Goal: Information Seeking & Learning: Learn about a topic

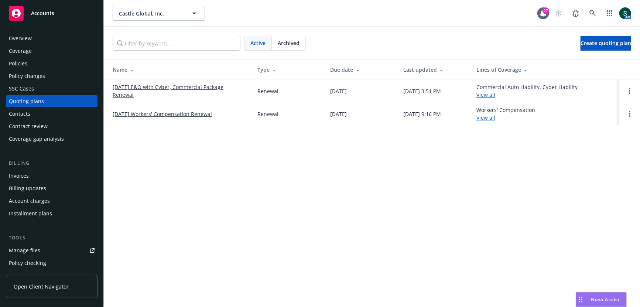
click at [602, 4] on div "Castle Global, Inc. Castle Global, Inc. 27 AM" at bounding box center [372, 13] width 536 height 27
click at [590, 16] on icon at bounding box center [592, 13] width 7 height 7
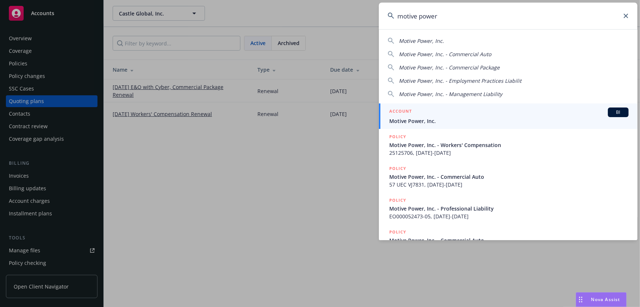
type input "motive power"
click at [417, 117] on span "Motive Power, Inc." at bounding box center [508, 121] width 239 height 8
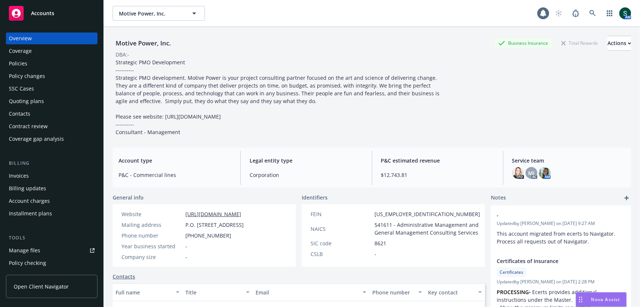
click at [36, 78] on div "Policy changes" at bounding box center [27, 76] width 36 height 12
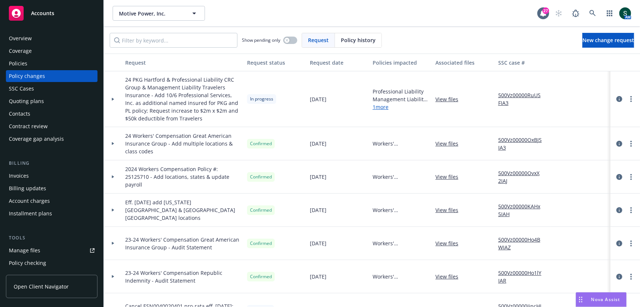
click at [35, 67] on div "Policies" at bounding box center [52, 64] width 86 height 12
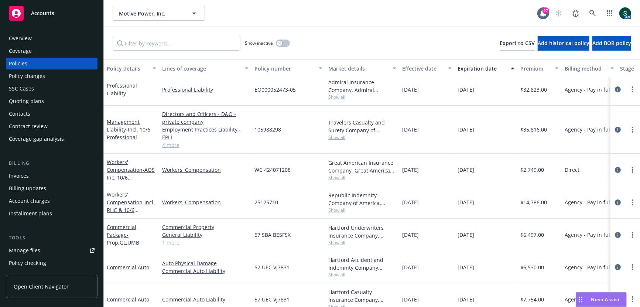
scroll to position [11, 0]
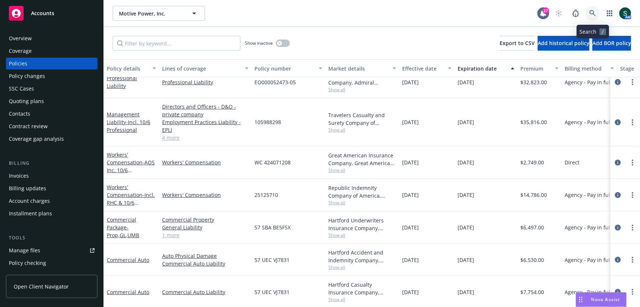
click at [593, 13] on icon at bounding box center [592, 13] width 6 height 6
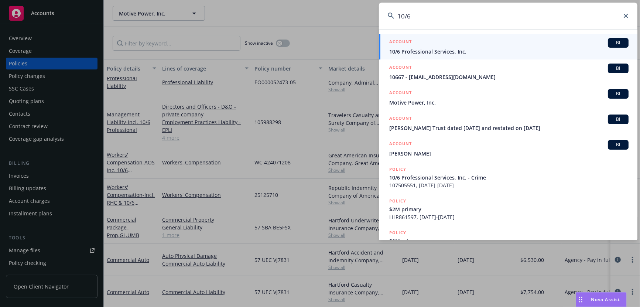
type input "10/6"
click at [450, 49] on span "10/6 Professional Services, Inc." at bounding box center [508, 52] width 239 height 8
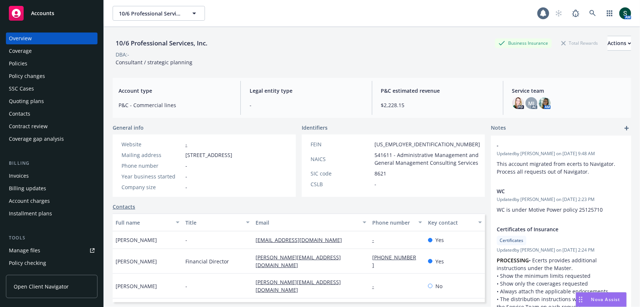
click at [46, 60] on div "Policies" at bounding box center [52, 64] width 86 height 12
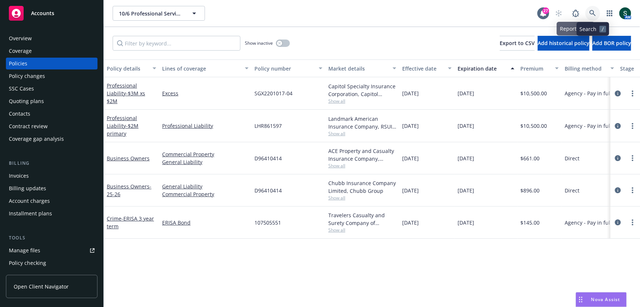
click at [595, 7] on link at bounding box center [592, 13] width 15 height 15
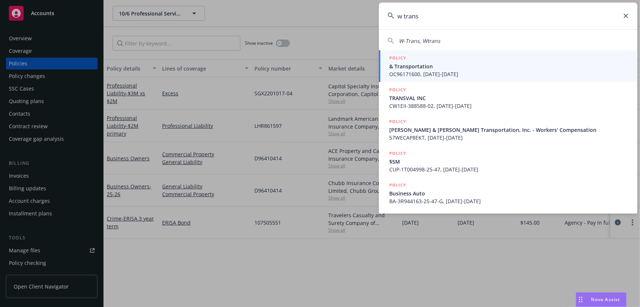
click at [424, 42] on span "W-Trans, Wtrans" at bounding box center [419, 40] width 41 height 7
type input "W-Trans, Wtrans"
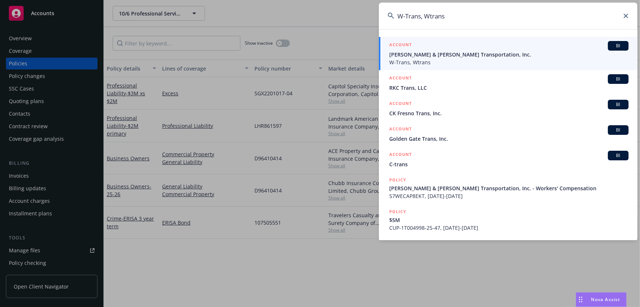
click at [421, 56] on span "[PERSON_NAME] & [PERSON_NAME] Transportation, Inc." at bounding box center [508, 55] width 239 height 8
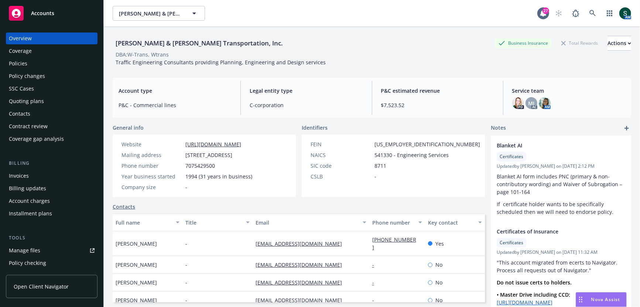
click at [30, 62] on div "Policies" at bounding box center [52, 64] width 86 height 12
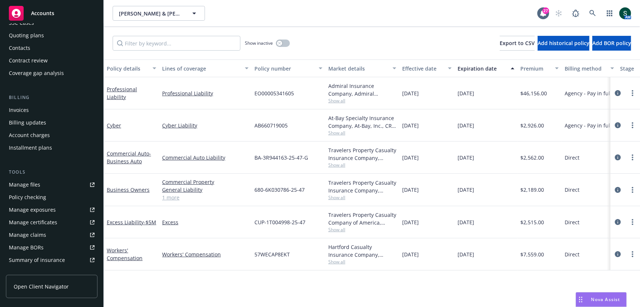
scroll to position [87, 0]
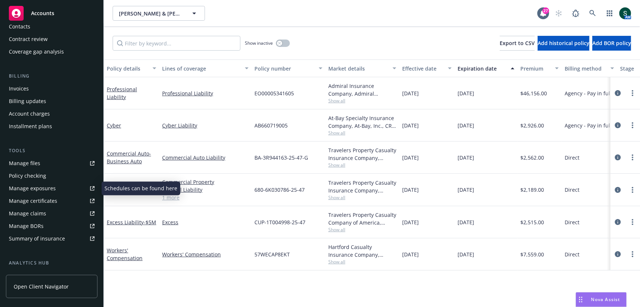
click at [47, 187] on div "Manage exposures" at bounding box center [32, 188] width 47 height 12
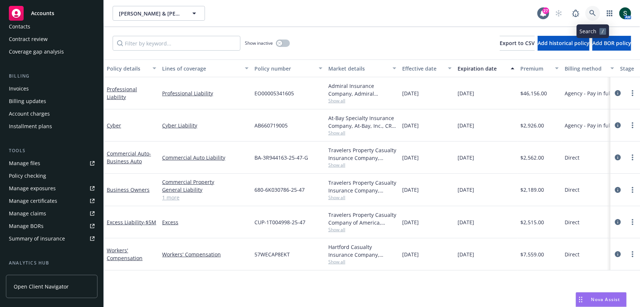
click at [595, 9] on link at bounding box center [592, 13] width 15 height 15
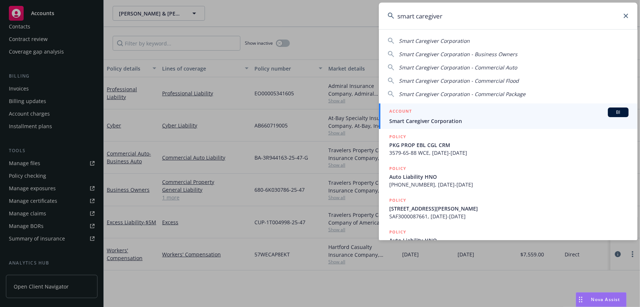
type input "smart caregiver"
click at [444, 120] on span "Smart Caregiver Corporation" at bounding box center [508, 121] width 239 height 8
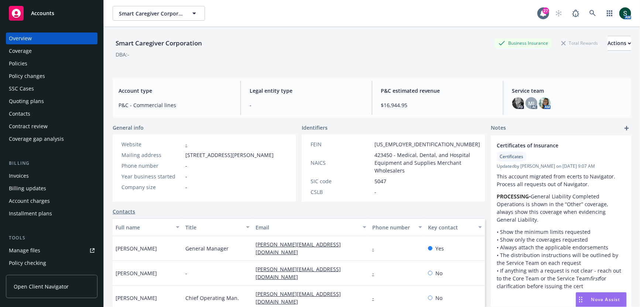
click at [603, 300] on span "Nova Assist" at bounding box center [605, 299] width 29 height 6
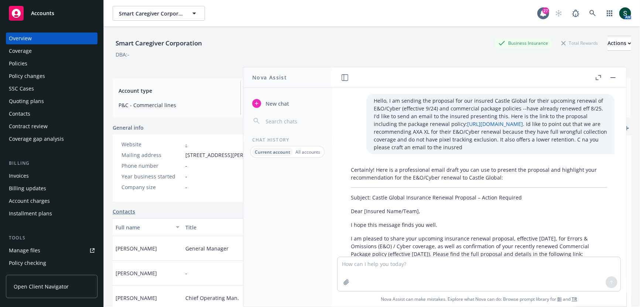
click at [276, 103] on span "New chat" at bounding box center [276, 104] width 25 height 8
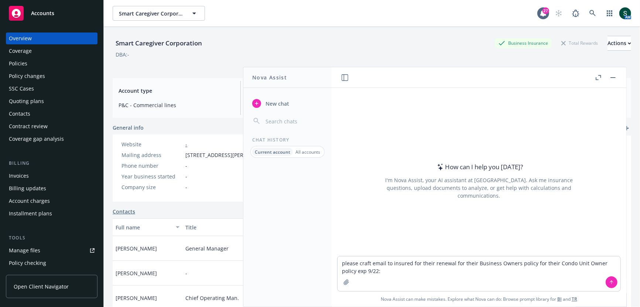
type textarea "please craft email to insured for their renewal for their Business Owners polic…"
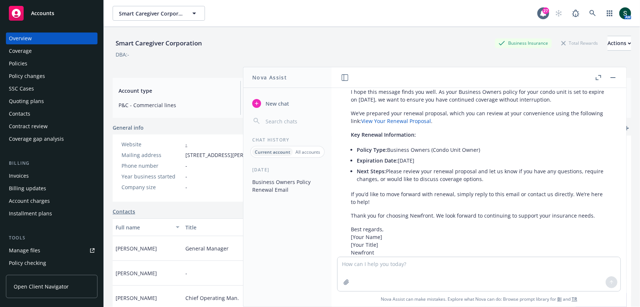
scroll to position [91, 0]
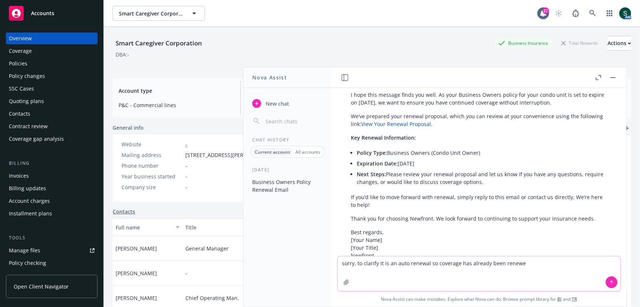
type textarea "sorry, to clarify it is an auto renewal so coverage has already been renewed"
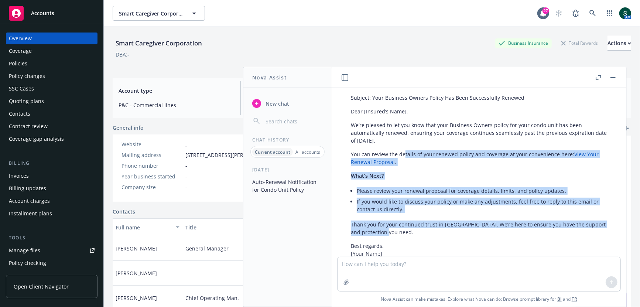
scroll to position [342, 0]
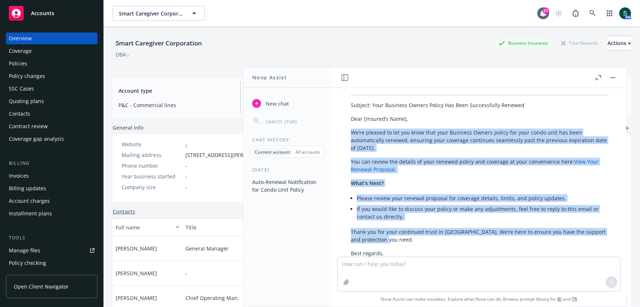
drag, startPoint x: 407, startPoint y: 201, endPoint x: 344, endPoint y: 140, distance: 87.7
click at [344, 140] on div "Thank you for clarifying. Here’s an updated email draft, reflecting that the co…" at bounding box center [478, 190] width 271 height 240
copy div "We’re pleased to let you know that your Business Owners policy for your condo u…"
click at [614, 76] on button "button" at bounding box center [612, 77] width 9 height 9
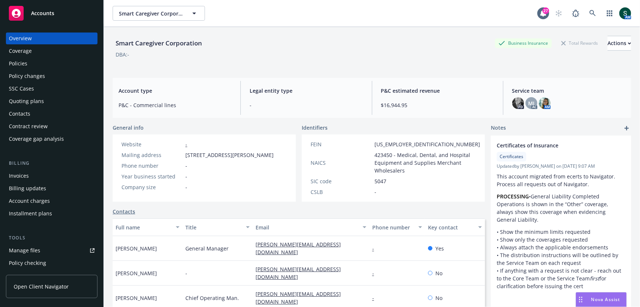
scroll to position [26, 0]
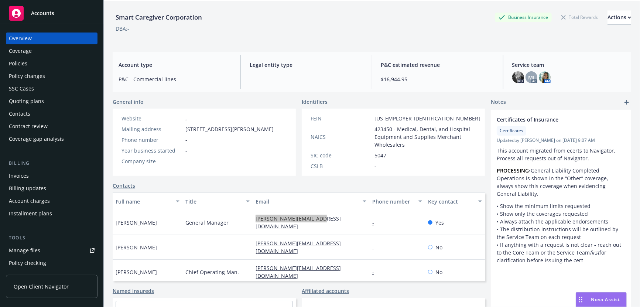
drag, startPoint x: 273, startPoint y: 216, endPoint x: 106, endPoint y: 0, distance: 272.8
click at [0, 0] on div "Accounts Overview Coverage Policies Policy changes SSC Cases Quoting plans Cont…" at bounding box center [320, 153] width 640 height 307
click at [29, 73] on div "Policy changes" at bounding box center [27, 76] width 36 height 12
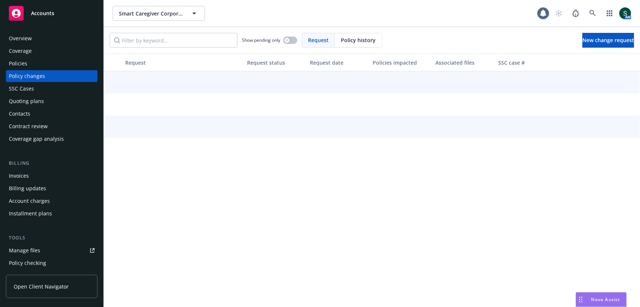
click at [24, 64] on div "Policies" at bounding box center [18, 64] width 18 height 12
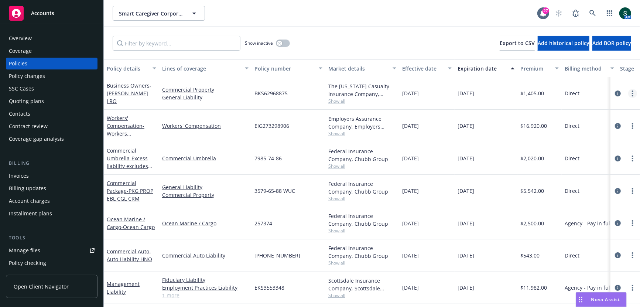
click at [632, 91] on circle "more" at bounding box center [631, 90] width 1 height 1
click at [436, 114] on div "[DATE]" at bounding box center [426, 126] width 55 height 32
click at [35, 100] on div "Quoting plans" at bounding box center [26, 101] width 35 height 12
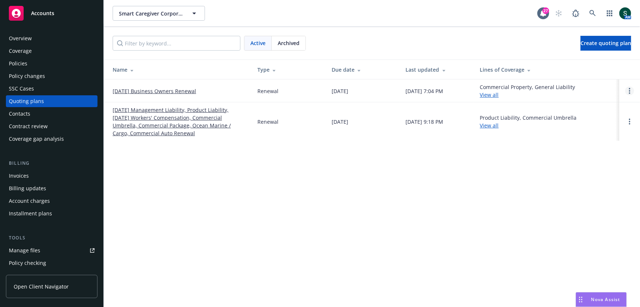
click at [630, 89] on link "Open options" at bounding box center [629, 90] width 9 height 9
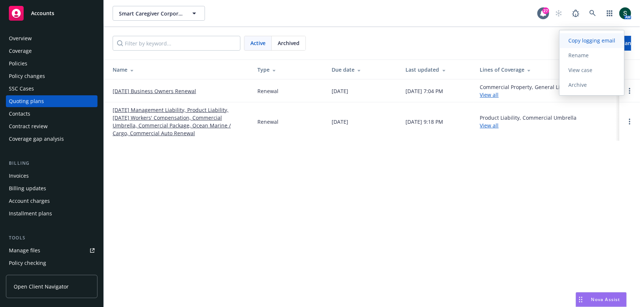
click at [603, 39] on span "Copy logging email" at bounding box center [591, 40] width 65 height 7
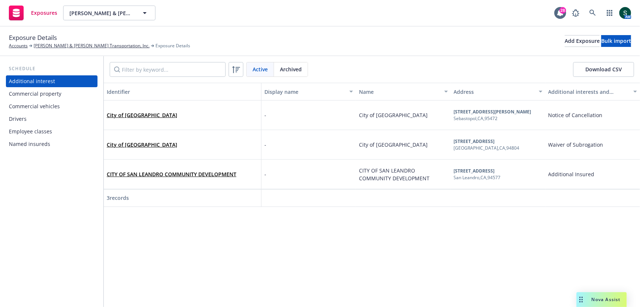
click at [37, 117] on div "Drivers" at bounding box center [52, 119] width 86 height 12
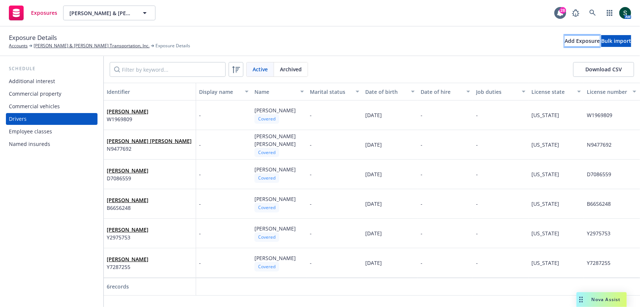
click at [564, 44] on div "Add Exposure" at bounding box center [581, 40] width 35 height 11
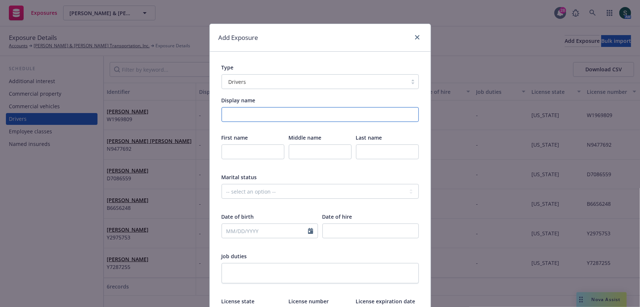
click at [267, 118] on input "Display name" at bounding box center [319, 114] width 197 height 15
click at [256, 156] on input "text" at bounding box center [252, 151] width 63 height 15
type input "Cade"
paste input "uongo"
type input "Luongo"
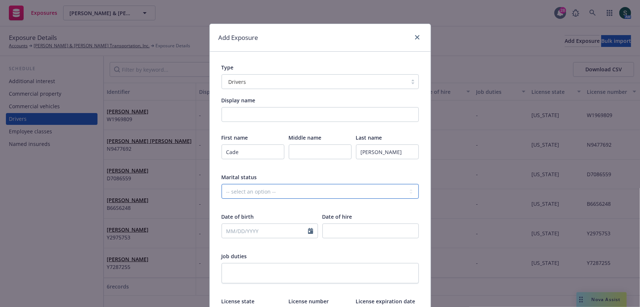
click at [241, 189] on select "-- select an option -- Married Single Unknown" at bounding box center [319, 191] width 197 height 15
click at [312, 189] on select "-- select an option -- Married Single Unknown" at bounding box center [319, 191] width 197 height 15
select select "UNKNOWN"
click at [221, 184] on select "-- select an option -- Married Single Unknown" at bounding box center [319, 191] width 197 height 15
select select "9"
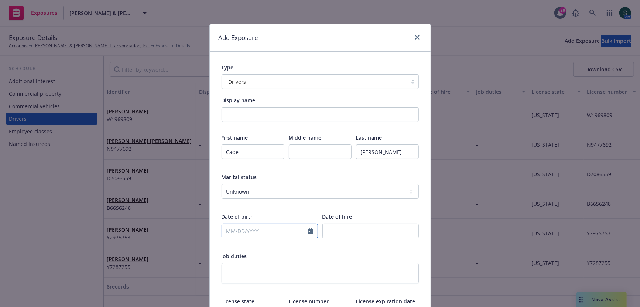
click at [275, 229] on input "text" at bounding box center [265, 231] width 86 height 14
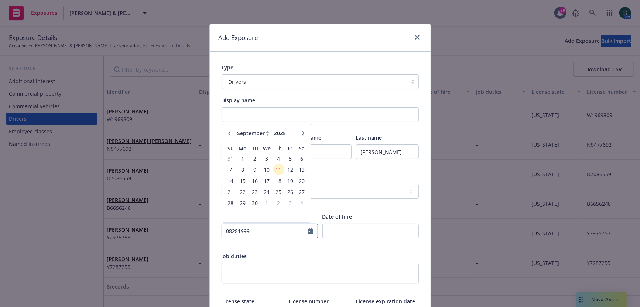
type input "08281999"
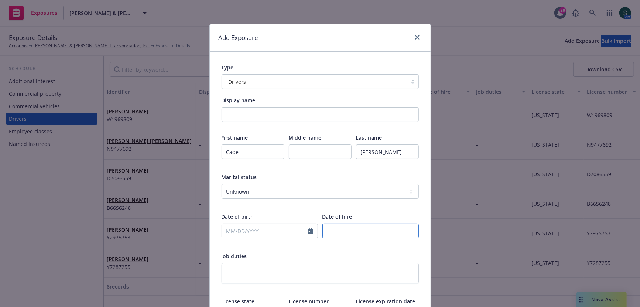
click at [359, 223] on input "number" at bounding box center [370, 230] width 96 height 15
select select "9"
click at [289, 230] on input "text" at bounding box center [265, 231] width 86 height 14
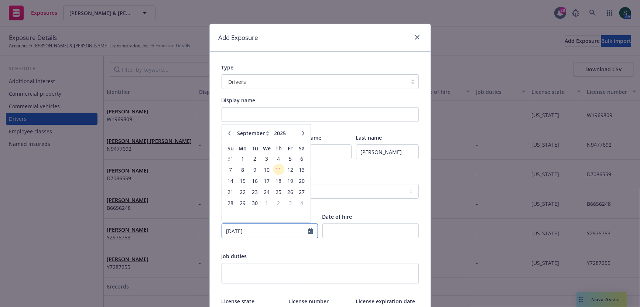
type input "08/28/1999"
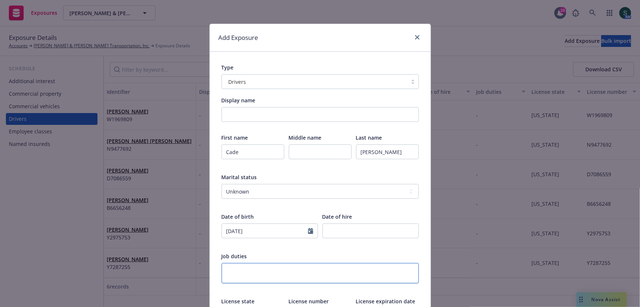
click at [291, 273] on textarea at bounding box center [319, 273] width 197 height 20
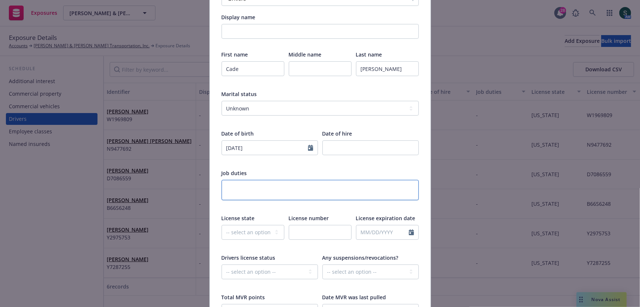
scroll to position [85, 0]
click at [266, 225] on select "-- select an option -- Alaska Alabama Arkansas American Samoa Arizona Californi…" at bounding box center [252, 230] width 63 height 15
select select "CA"
click at [221, 223] on select "-- select an option -- Alaska Alabama Arkansas American Samoa Arizona Californi…" at bounding box center [252, 230] width 63 height 15
click at [305, 238] on div at bounding box center [320, 235] width 63 height 24
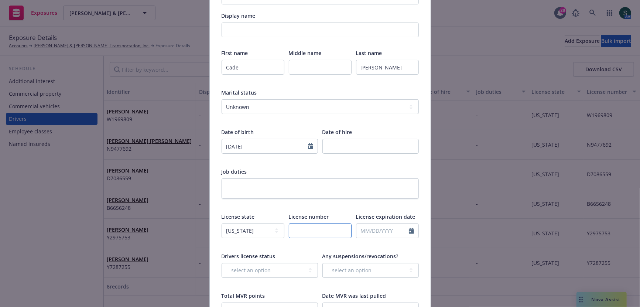
click at [308, 230] on input "text" at bounding box center [320, 230] width 63 height 15
paste input "Y2680922"
type input "Y2680922"
click at [373, 228] on input "text" at bounding box center [382, 231] width 52 height 14
select select "9"
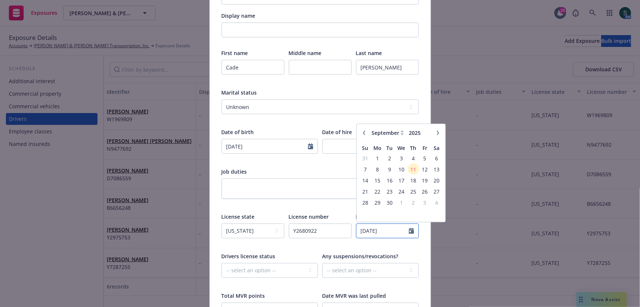
type input "08/28/2030"
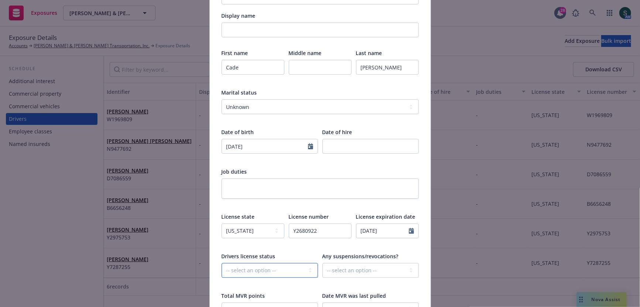
click at [298, 269] on select "-- select an option -- Cancelled Denied Disqualified Expired Invalid Limited No…" at bounding box center [269, 270] width 96 height 15
select select "VALID"
click at [221, 263] on select "-- select an option -- Cancelled Denied Disqualified Expired Invalid Limited No…" at bounding box center [269, 270] width 96 height 15
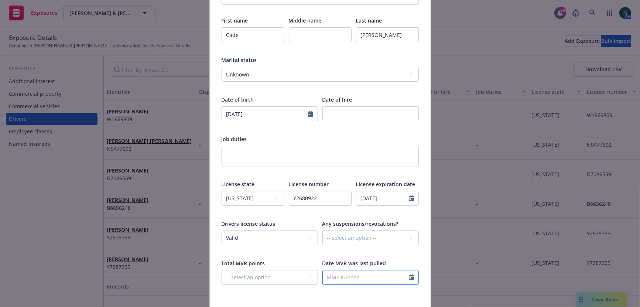
click at [352, 279] on input "text" at bounding box center [366, 277] width 86 height 14
select select "9"
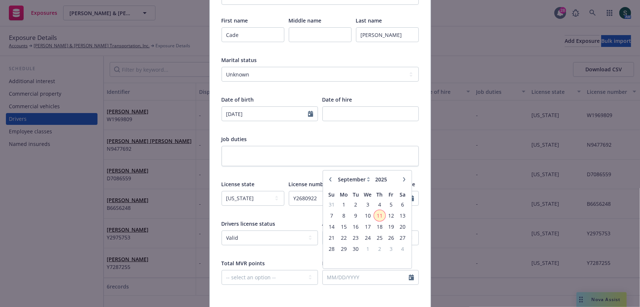
click at [379, 217] on span "11" at bounding box center [379, 215] width 10 height 9
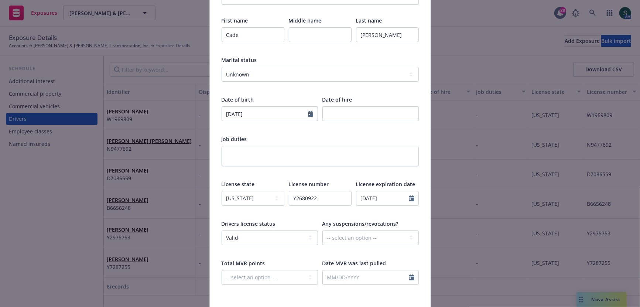
type input "09/11/2025"
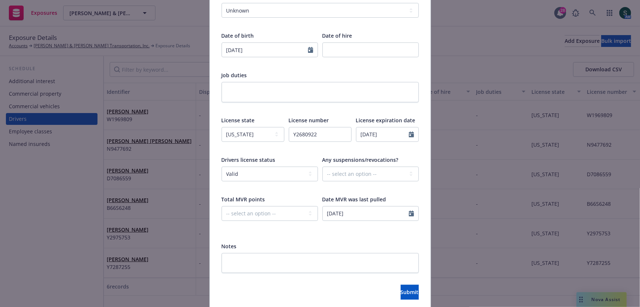
scroll to position [209, 0]
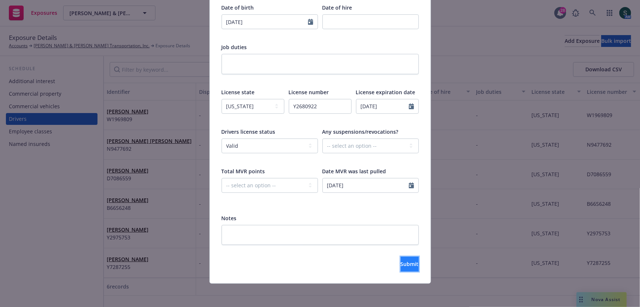
click at [400, 268] on button "Submit" at bounding box center [409, 264] width 18 height 15
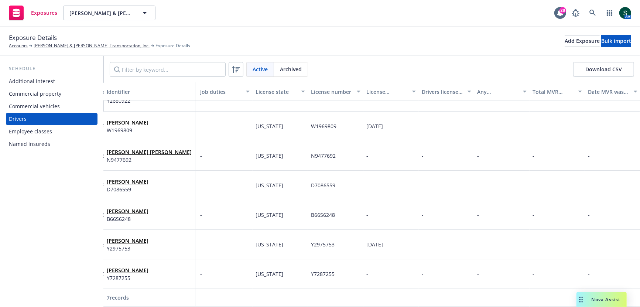
scroll to position [0, 276]
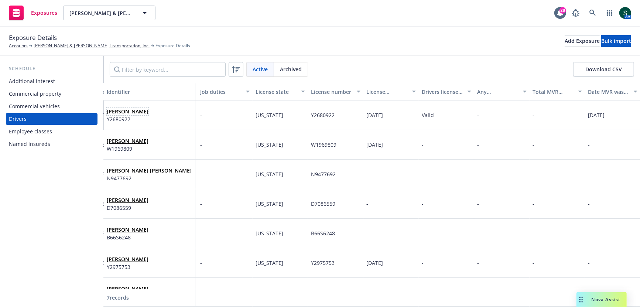
click at [122, 110] on link "Cade Luongo" at bounding box center [128, 111] width 42 height 7
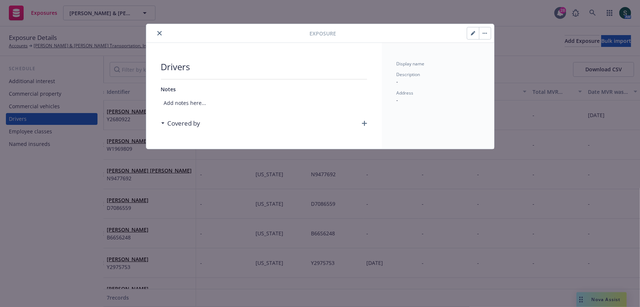
click at [481, 32] on button "button" at bounding box center [485, 33] width 12 height 12
click at [441, 82] on div "Description -" at bounding box center [437, 78] width 83 height 14
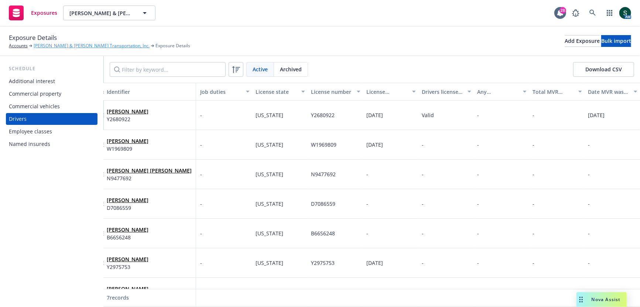
click at [78, 47] on link "[PERSON_NAME] & [PERSON_NAME] Transportation, Inc." at bounding box center [92, 45] width 116 height 7
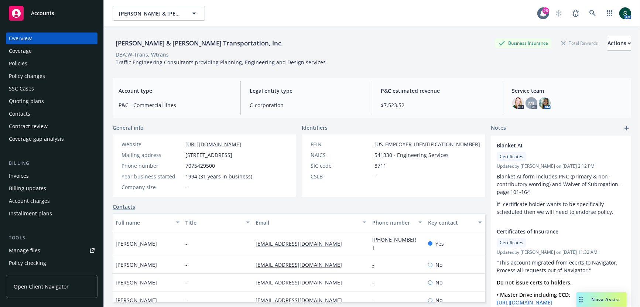
click at [30, 62] on div "Policies" at bounding box center [52, 64] width 86 height 12
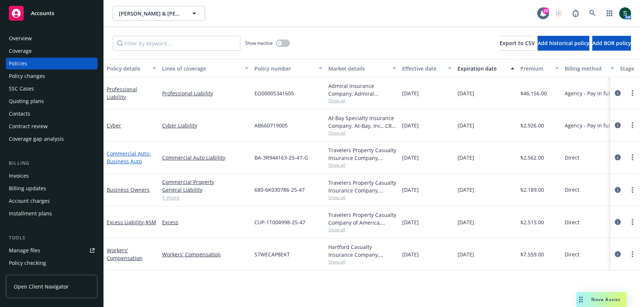
click at [129, 151] on link "Commercial Auto - Business Auto" at bounding box center [129, 157] width 44 height 15
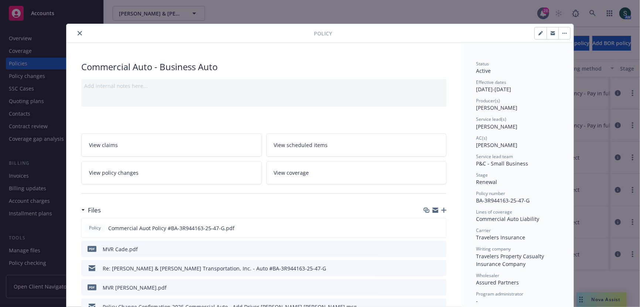
scroll to position [41, 0]
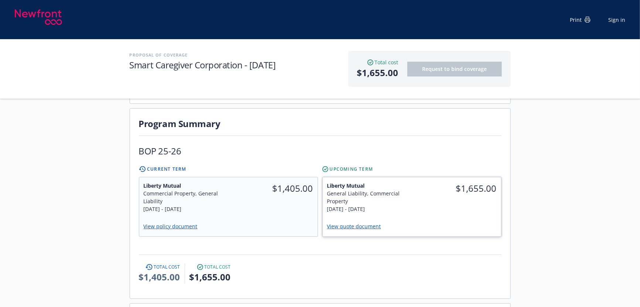
scroll to position [193, 0]
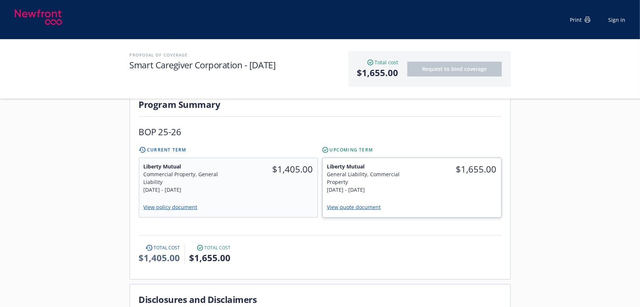
click at [361, 198] on div "View quote document" at bounding box center [412, 207] width 178 height 19
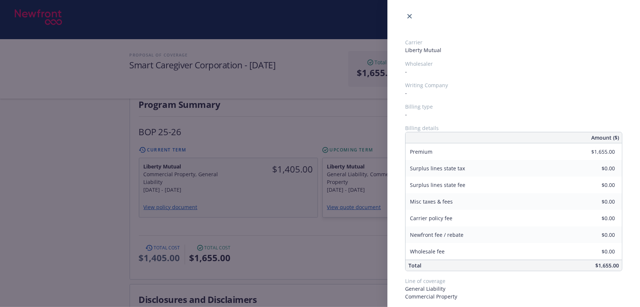
click at [362, 196] on div "Carrier Liberty Mutual Wholesaler - Writing Company - Billing type - Billing de…" at bounding box center [320, 153] width 640 height 307
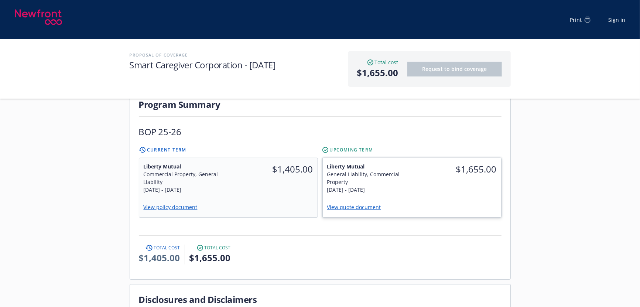
click at [359, 202] on div "View quote document" at bounding box center [411, 207] width 169 height 10
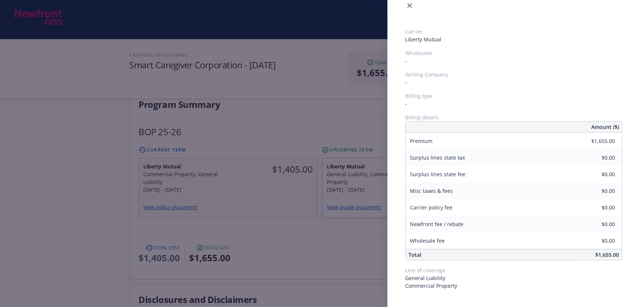
scroll to position [0, 0]
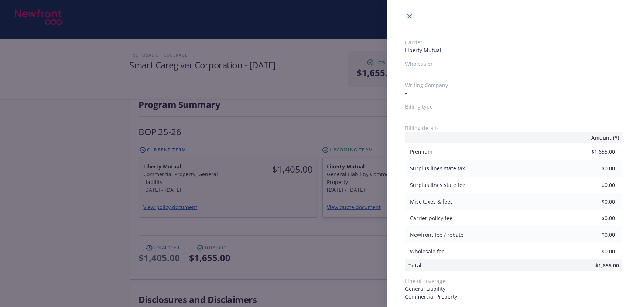
click at [409, 17] on icon "close" at bounding box center [409, 16] width 4 height 4
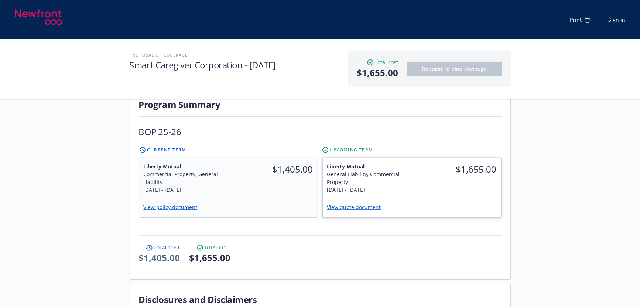
click at [343, 203] on link "View quote document" at bounding box center [357, 206] width 60 height 7
